Goal: Communication & Community: Answer question/provide support

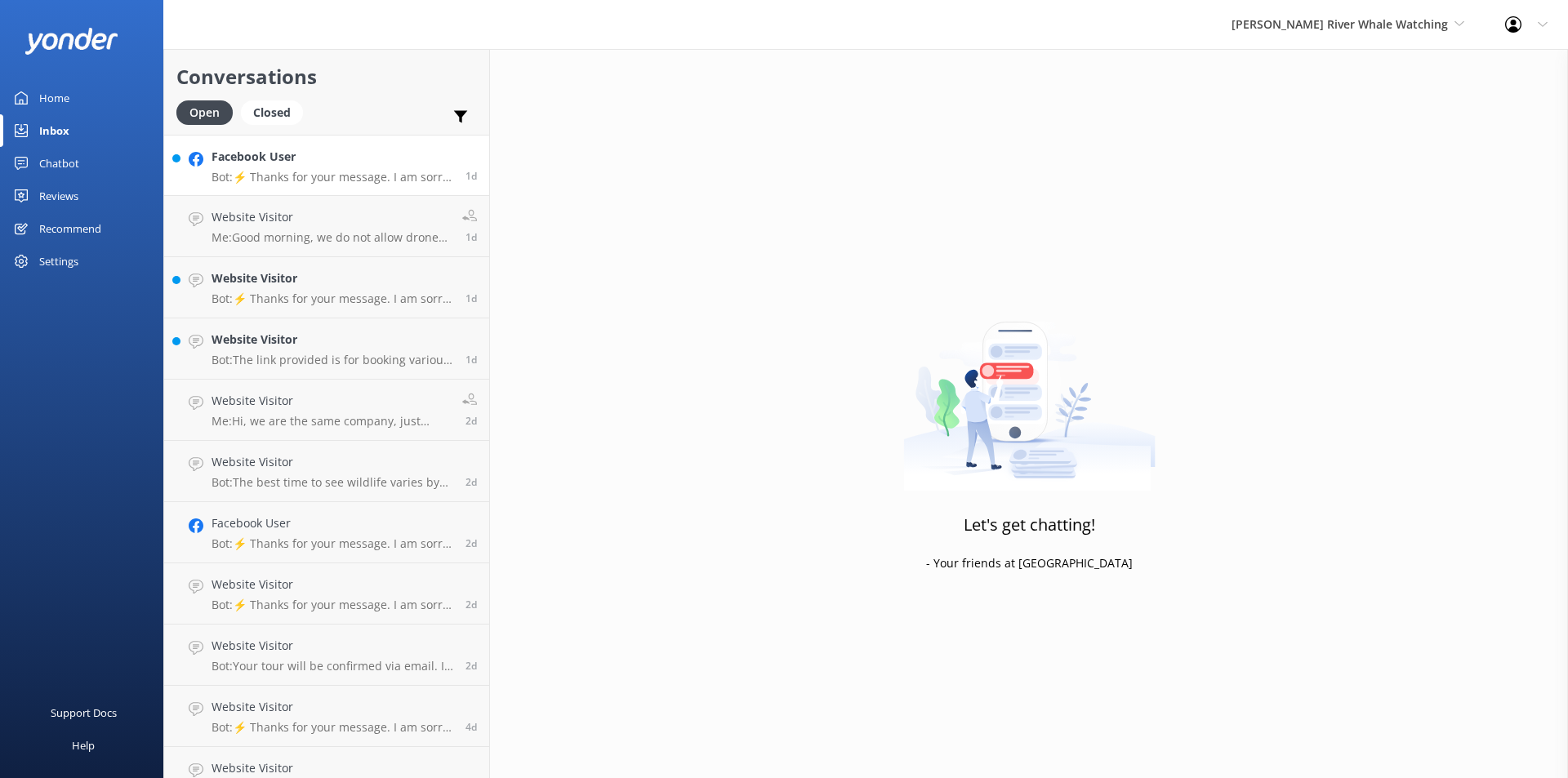
click at [286, 164] on h4 "Facebook User" at bounding box center [332, 156] width 242 height 18
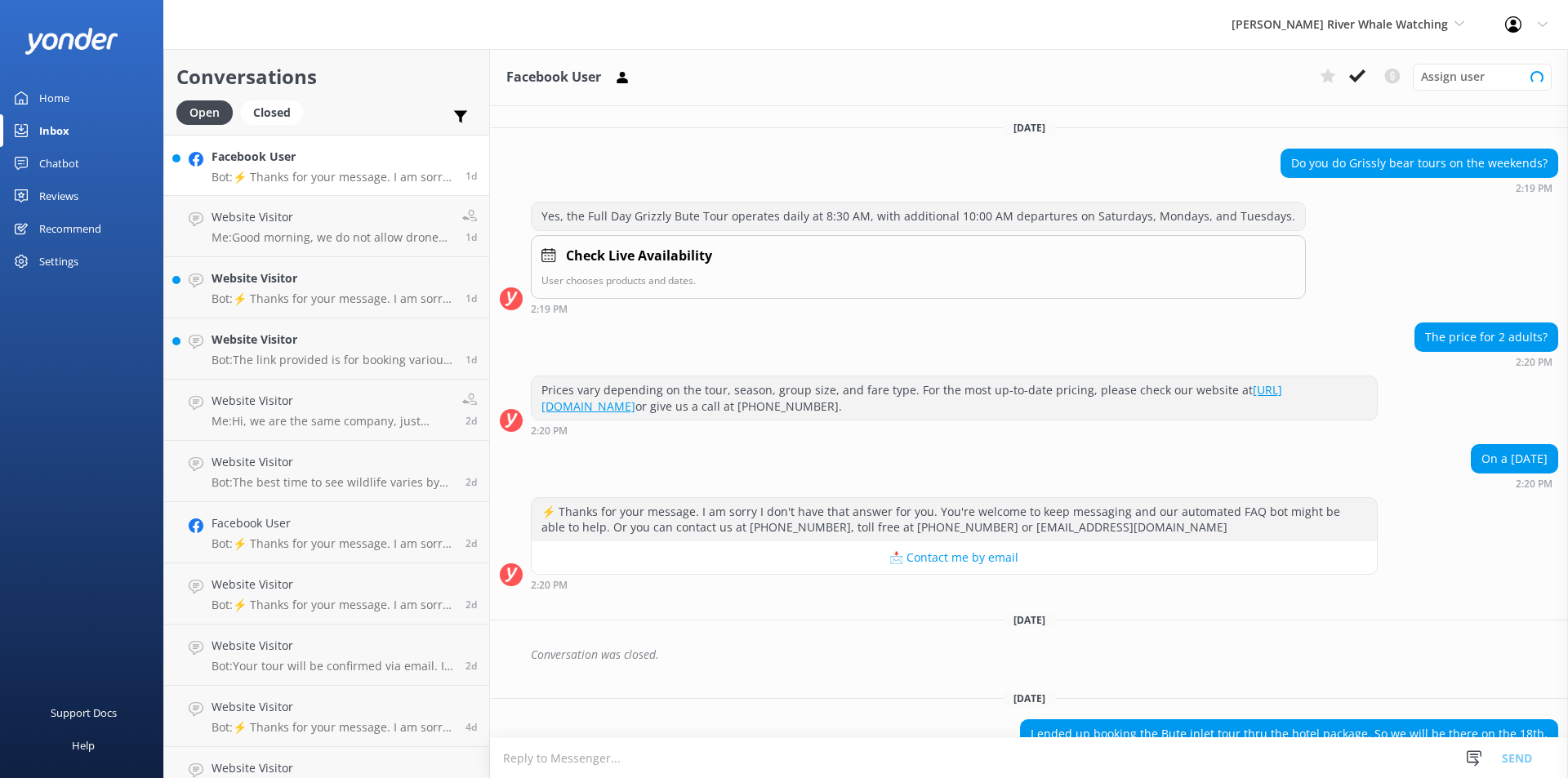
scroll to position [136, 0]
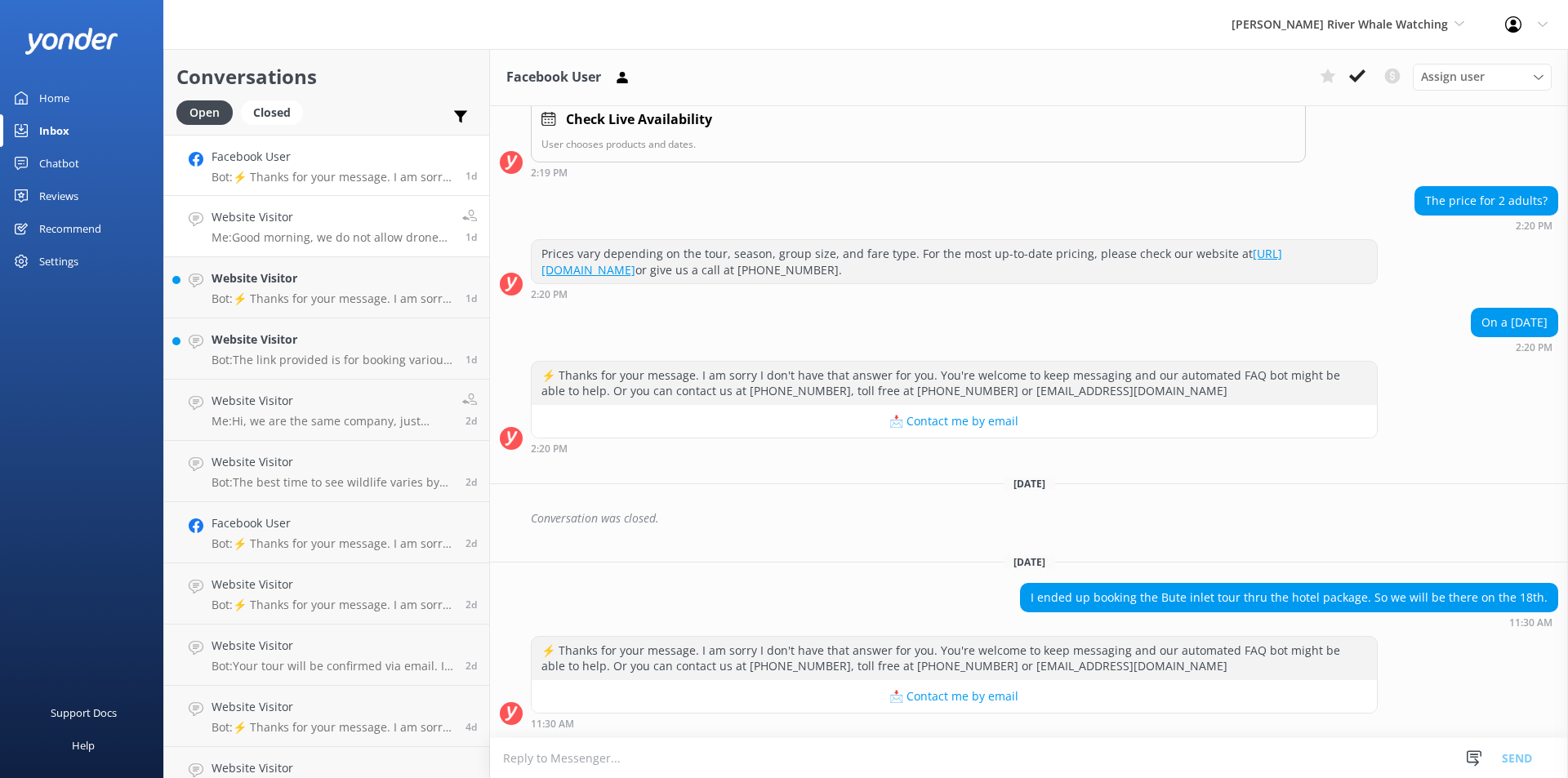
click at [327, 251] on link "Website Visitor Me: Good morning, we do not allow drones on our tours. Cameras …" at bounding box center [327, 227] width 325 height 62
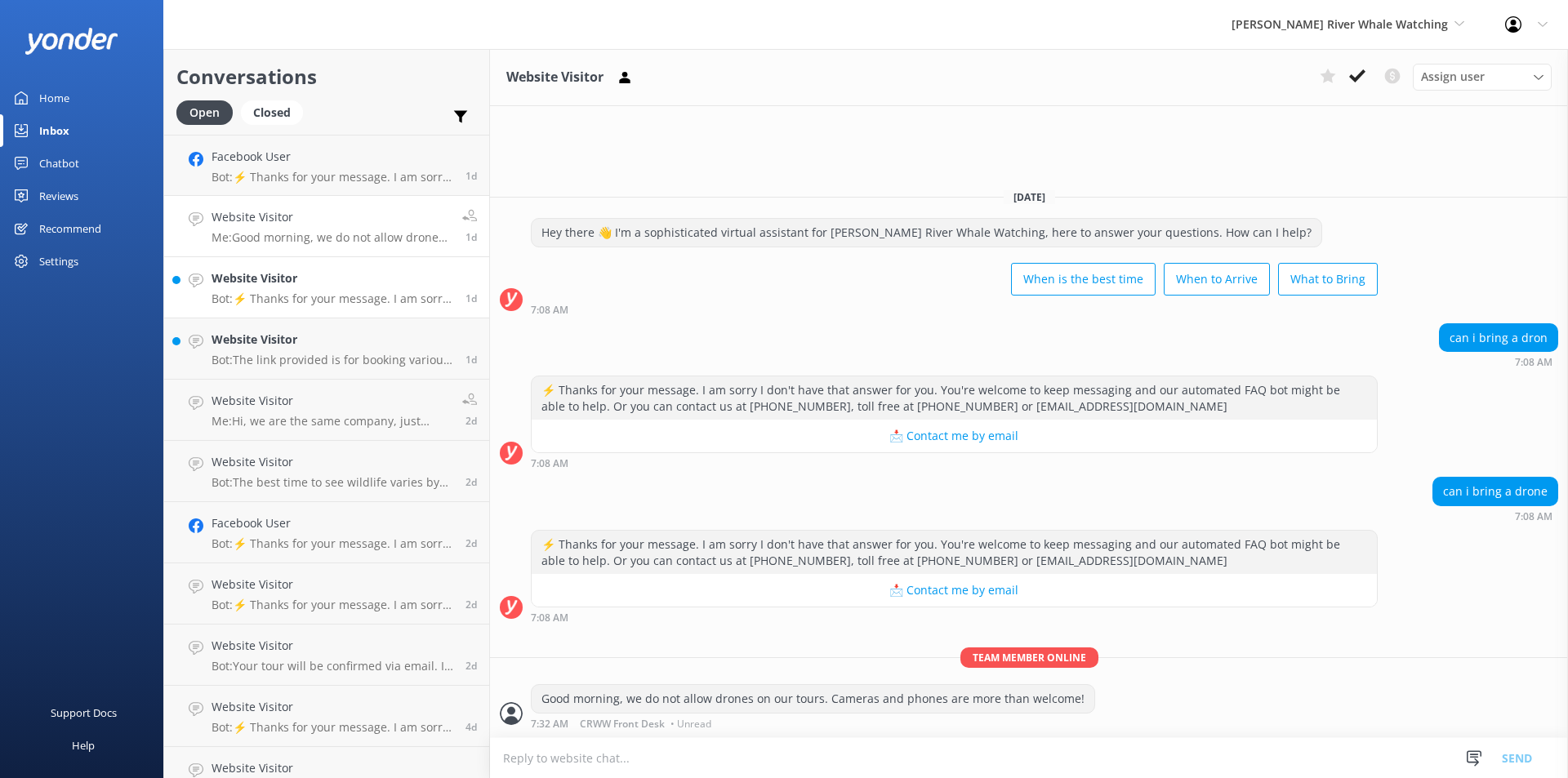
click at [265, 296] on p "Bot: ⚡ Thanks for your message. I am sorry I don't have that answer for you. Yo…" at bounding box center [332, 299] width 242 height 15
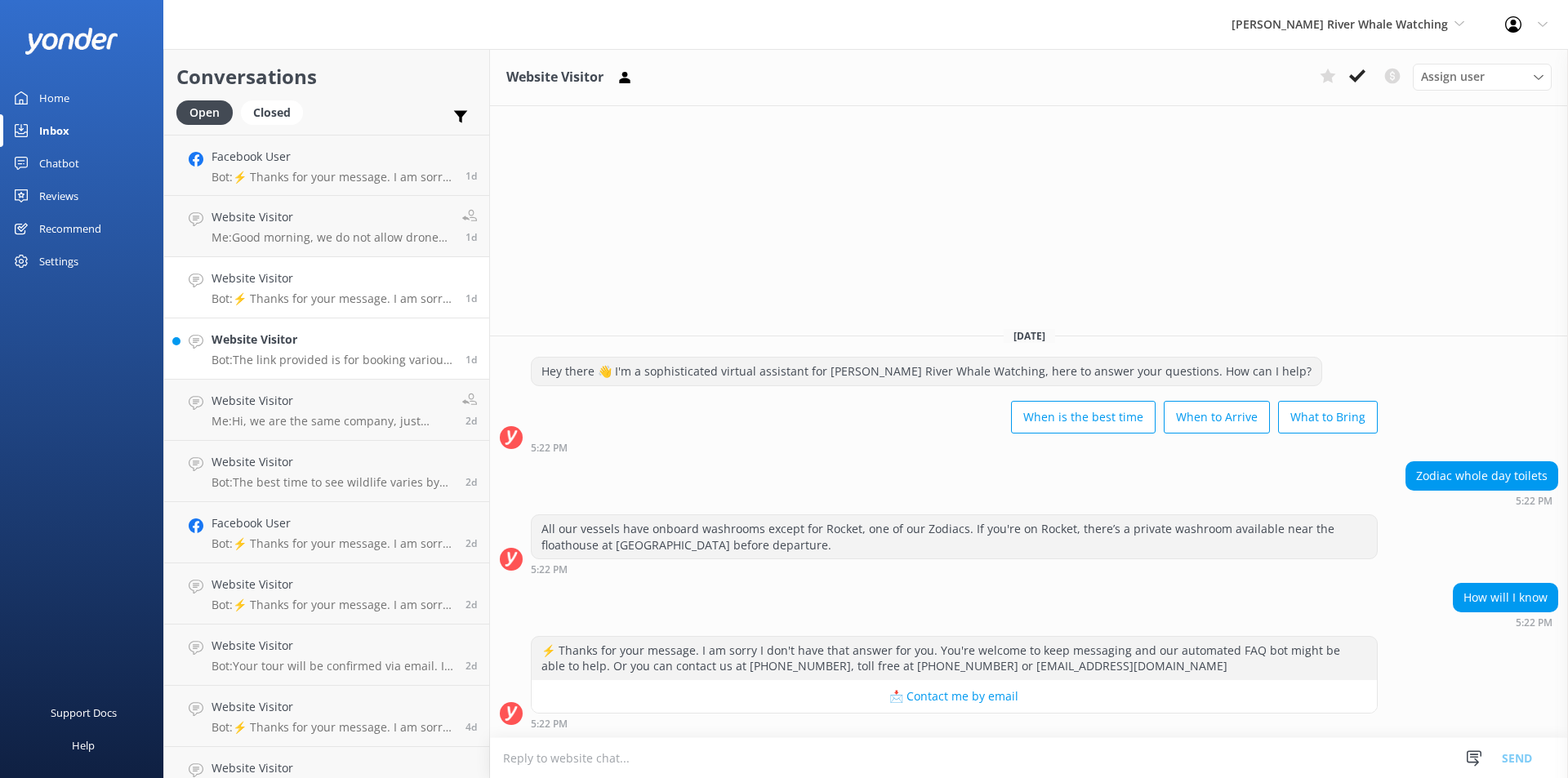
click at [297, 363] on p "Bot: The link provided is for booking various tours, including those on Zodiac …" at bounding box center [332, 360] width 242 height 15
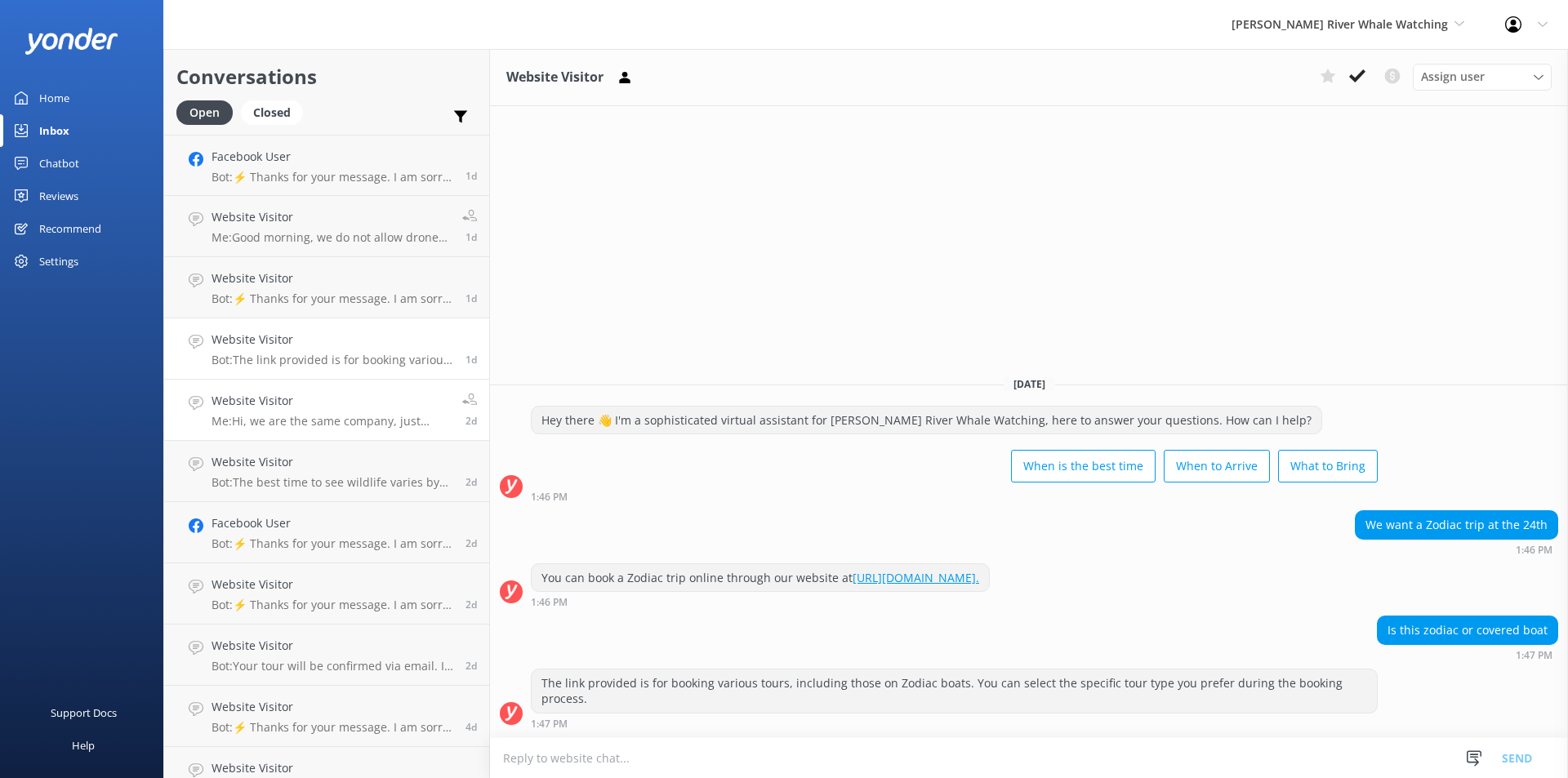
click at [268, 420] on p "Me: Hi, we are the same company, just under a different name" at bounding box center [330, 421] width 238 height 15
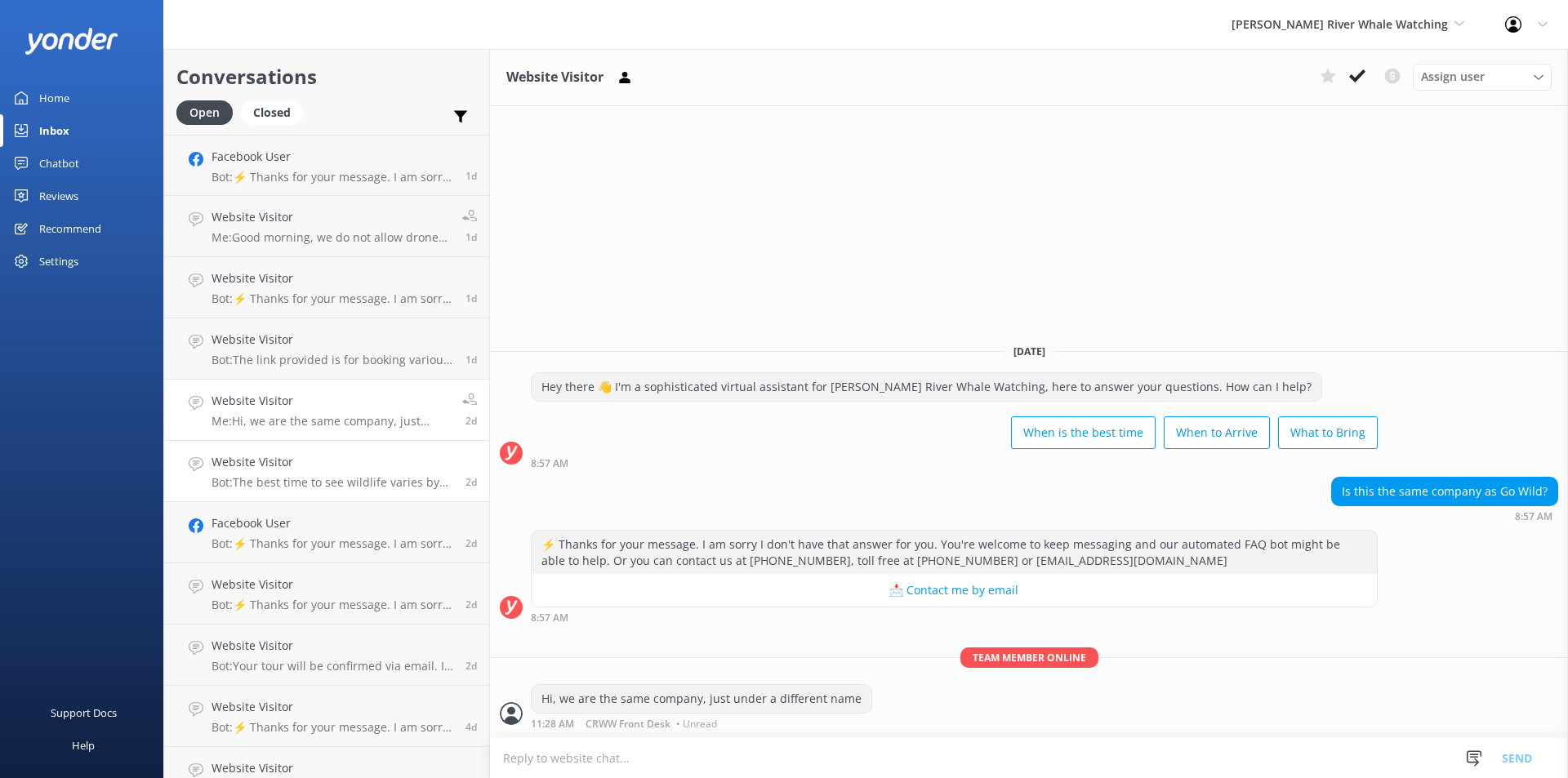
click at [293, 479] on p "Bot: The best time to see wildlife varies by species. Transient Orcas can be sp…" at bounding box center [332, 483] width 242 height 15
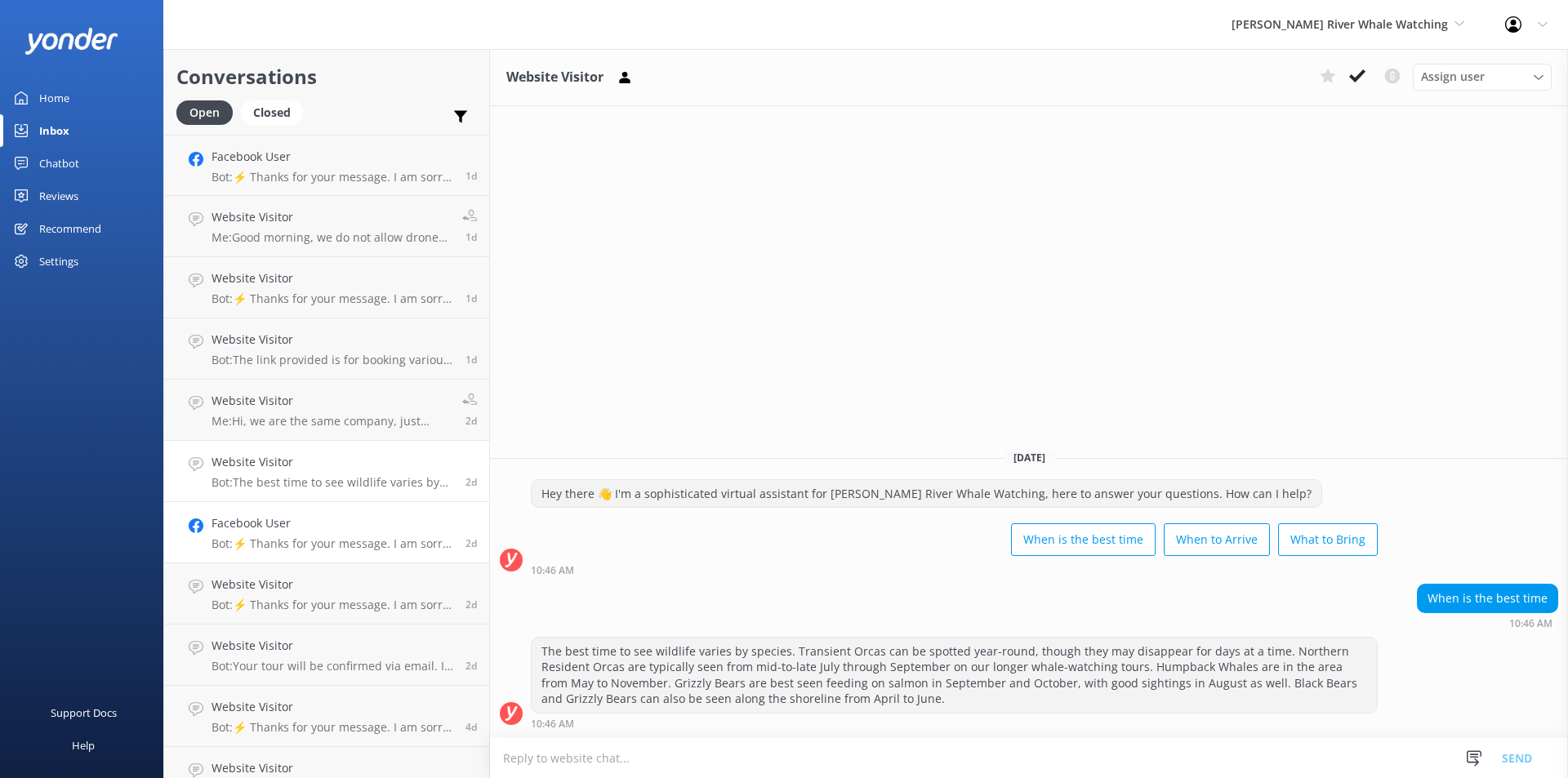
click at [280, 528] on h4 "Facebook User" at bounding box center [332, 523] width 242 height 18
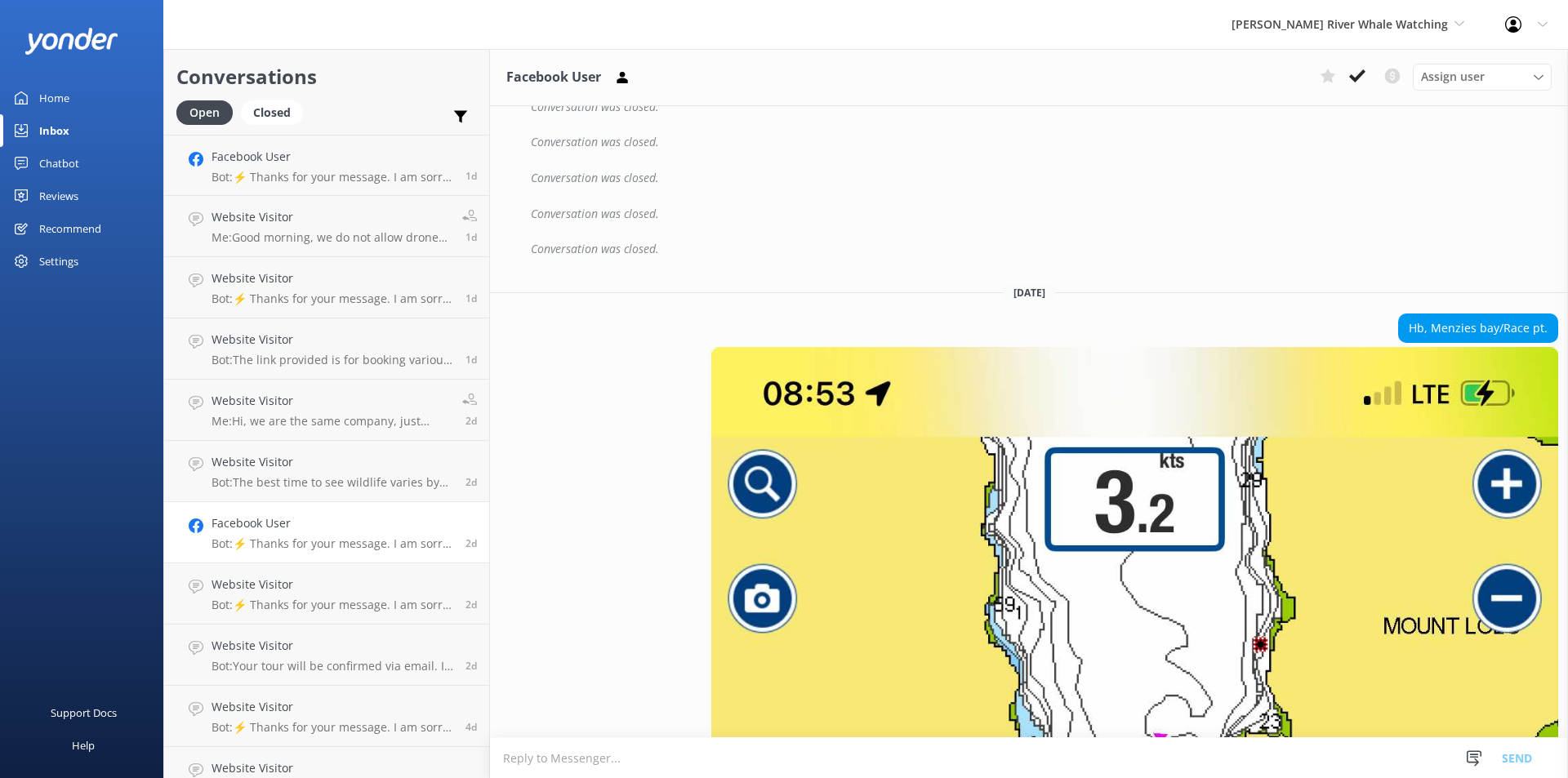
scroll to position [3037, 0]
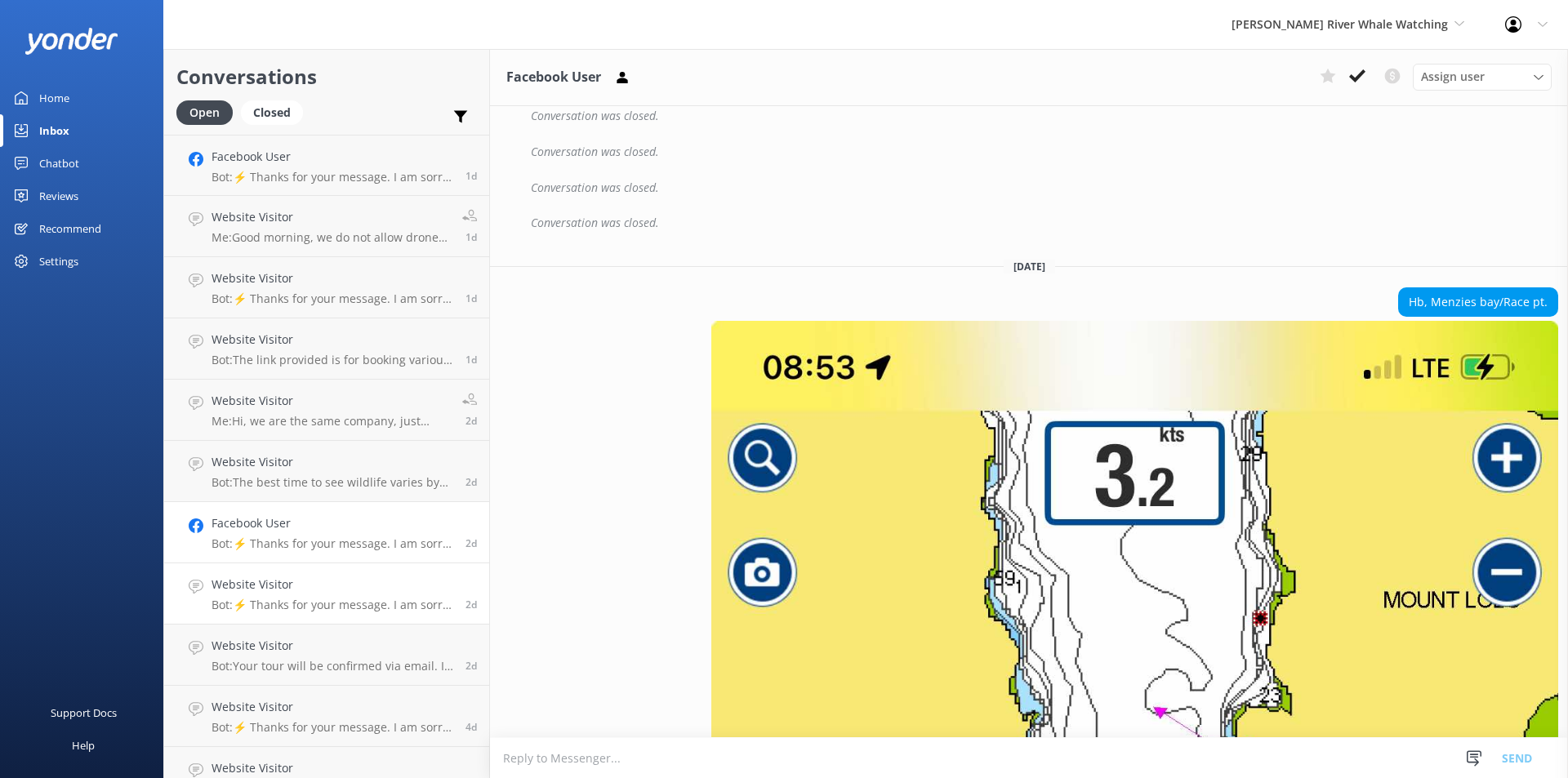
click at [254, 602] on p "Bot: ⚡ Thanks for your message. I am sorry I don't have that answer for you. Yo…" at bounding box center [332, 605] width 242 height 15
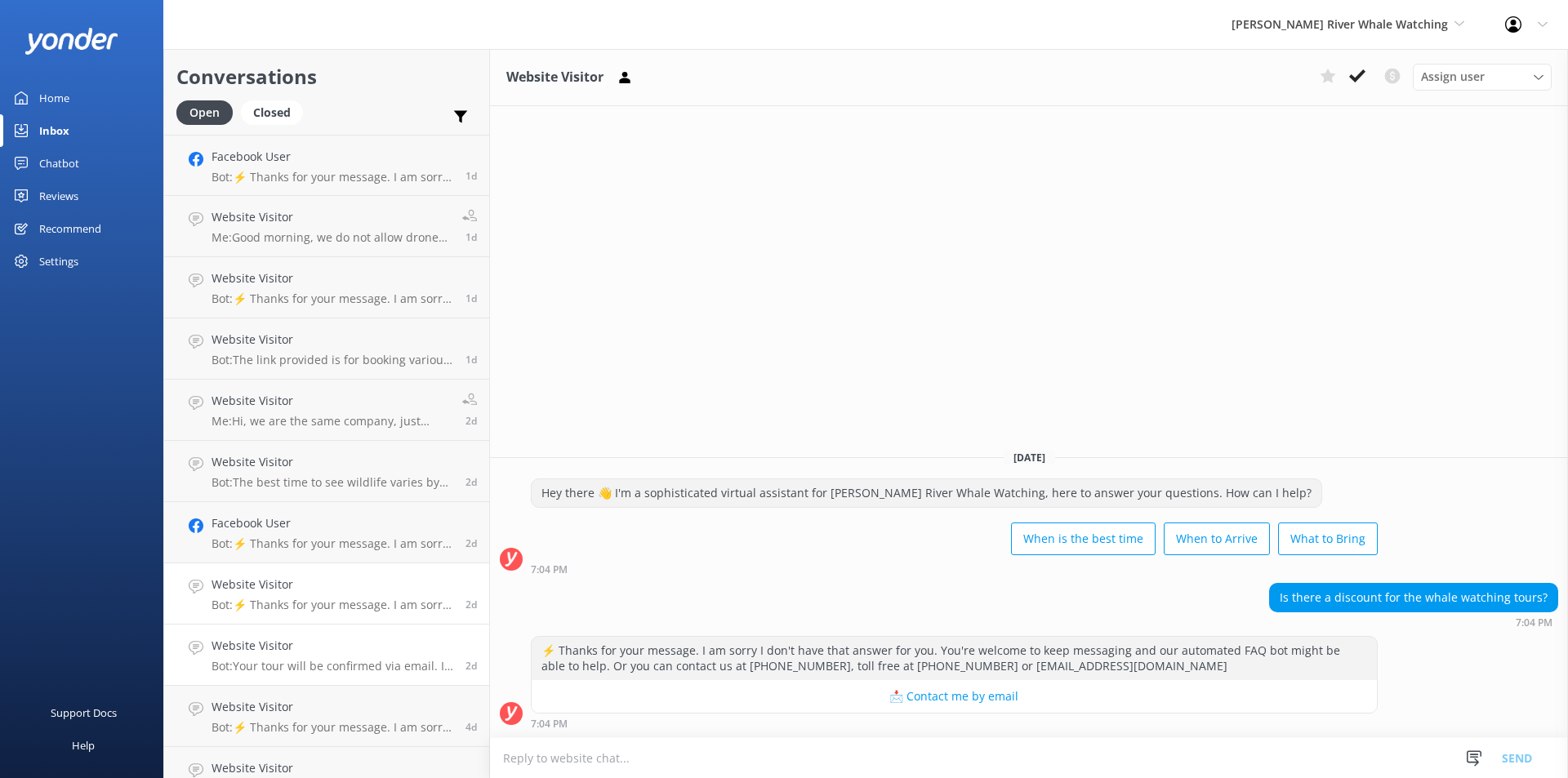
click at [236, 648] on h4 "Website Visitor" at bounding box center [332, 646] width 242 height 18
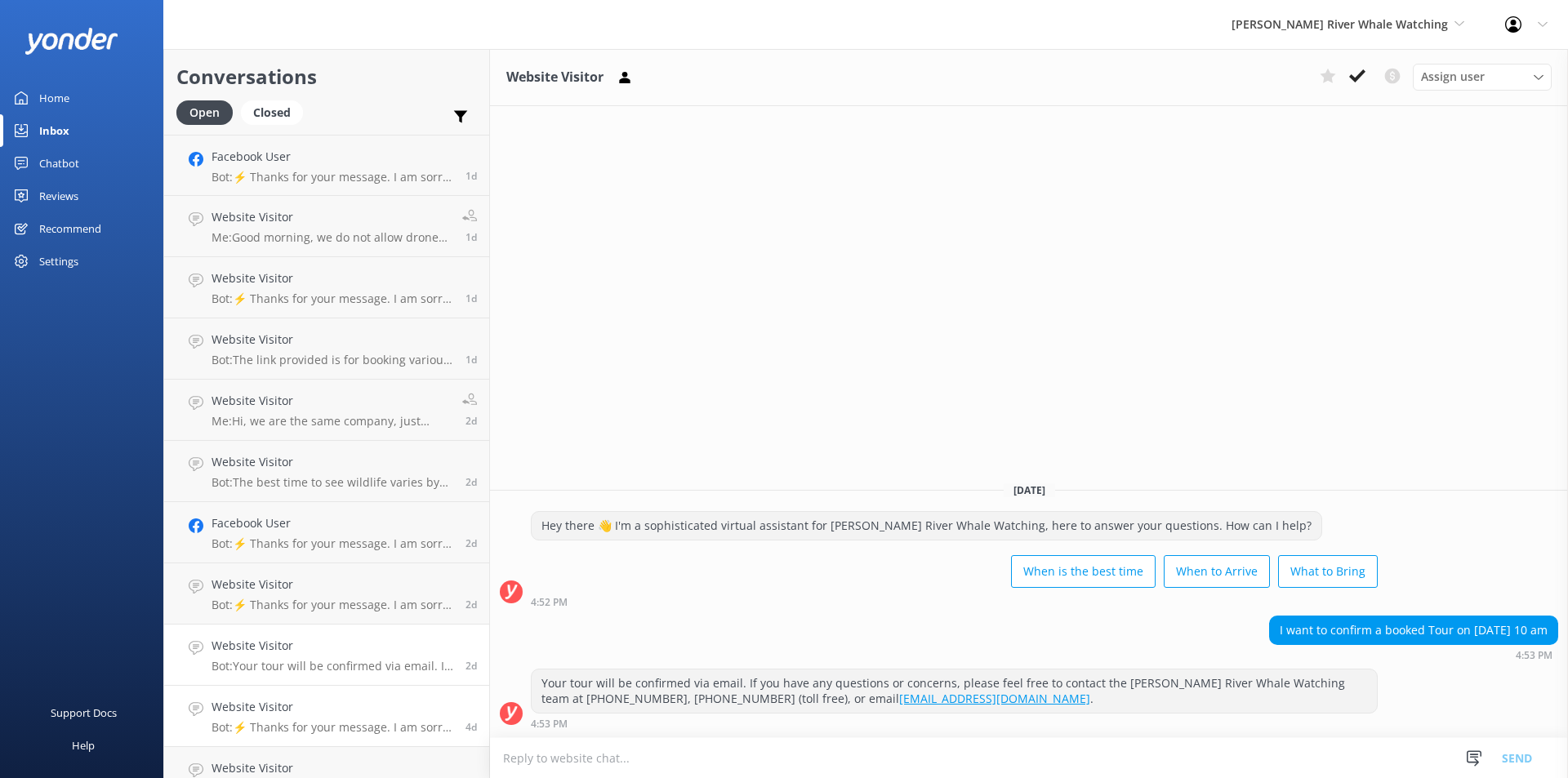
click at [307, 709] on h4 "Website Visitor" at bounding box center [332, 707] width 242 height 18
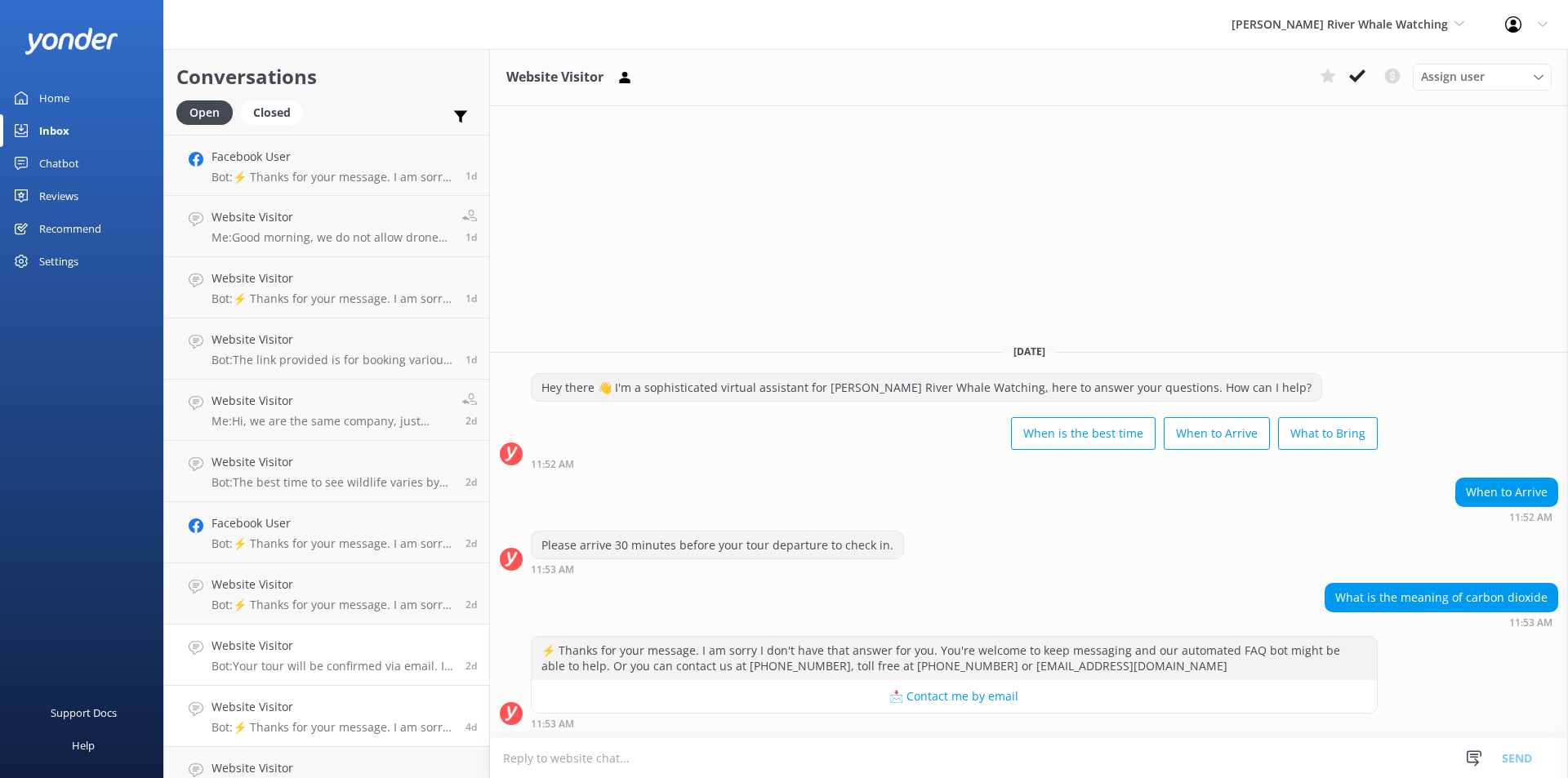
scroll to position [245, 0]
click at [309, 551] on link "Website Visitor Bot: Your tour will be confirmed via email. If you have any que…" at bounding box center [327, 533] width 325 height 62
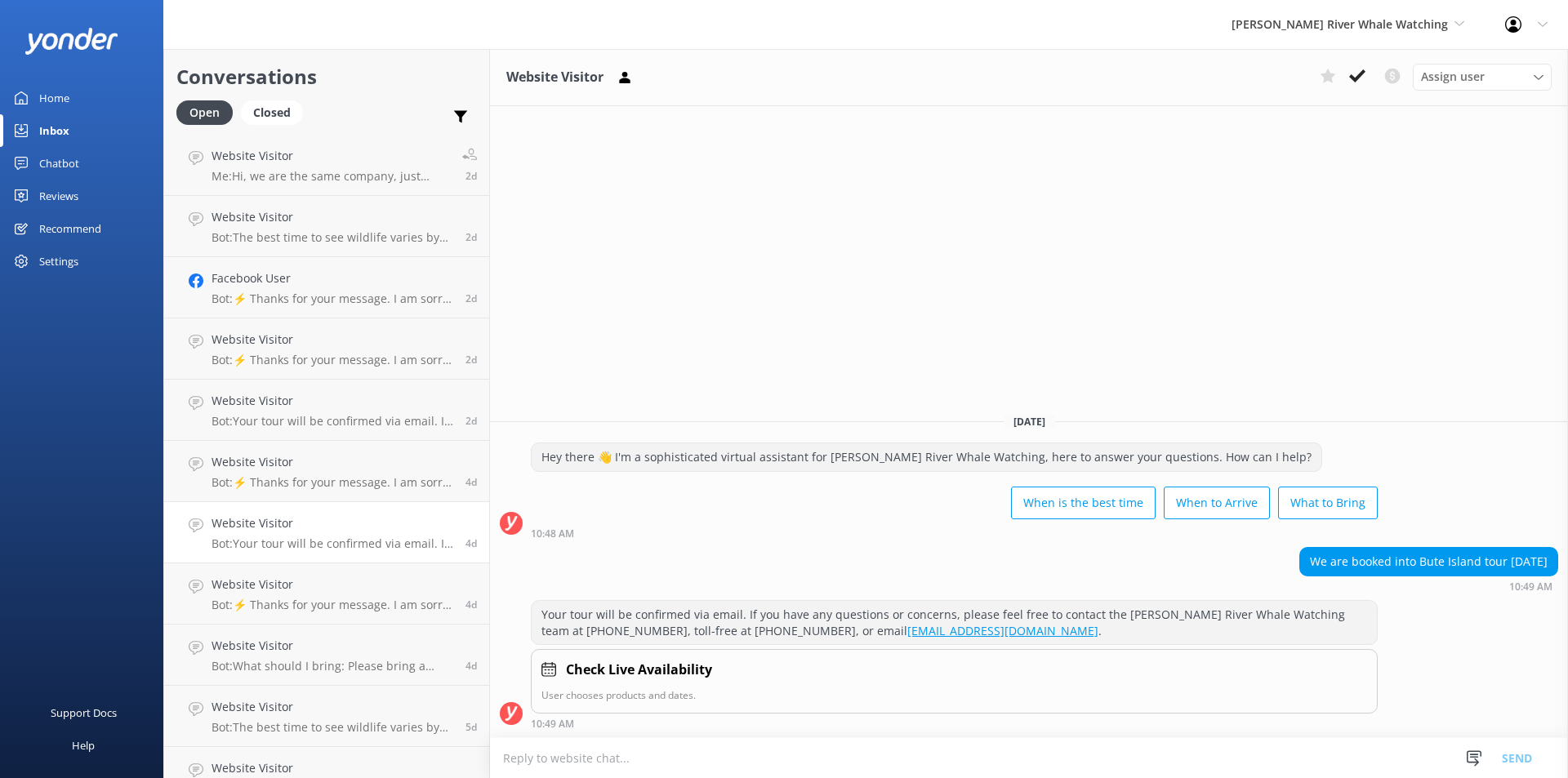
click at [312, 520] on h4 "Website Visitor" at bounding box center [332, 523] width 242 height 18
click at [324, 491] on link "Website Visitor Bot: ⚡ Thanks for your message. I am sorry I don't have that an…" at bounding box center [327, 472] width 325 height 62
